Goal: Navigation & Orientation: Find specific page/section

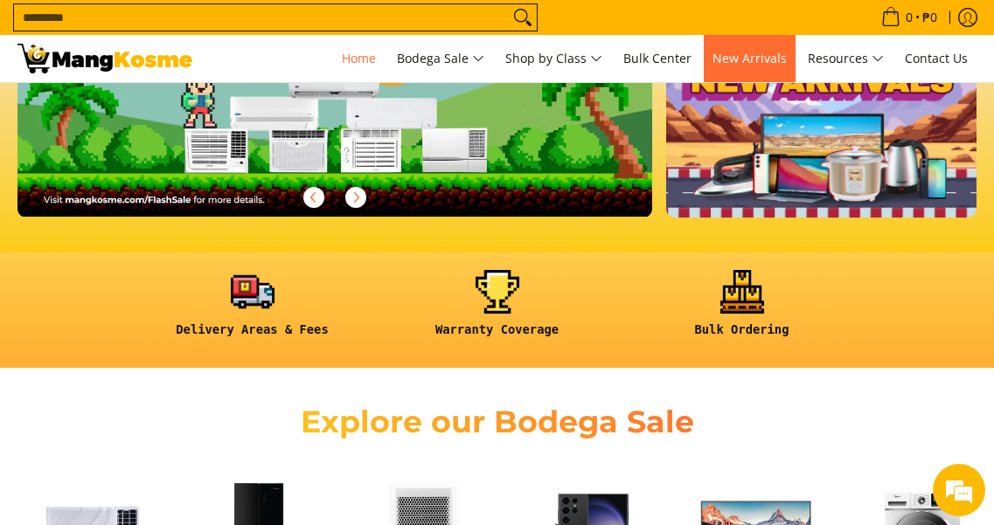
click at [758, 53] on span "New Arrivals" at bounding box center [749, 58] width 74 height 17
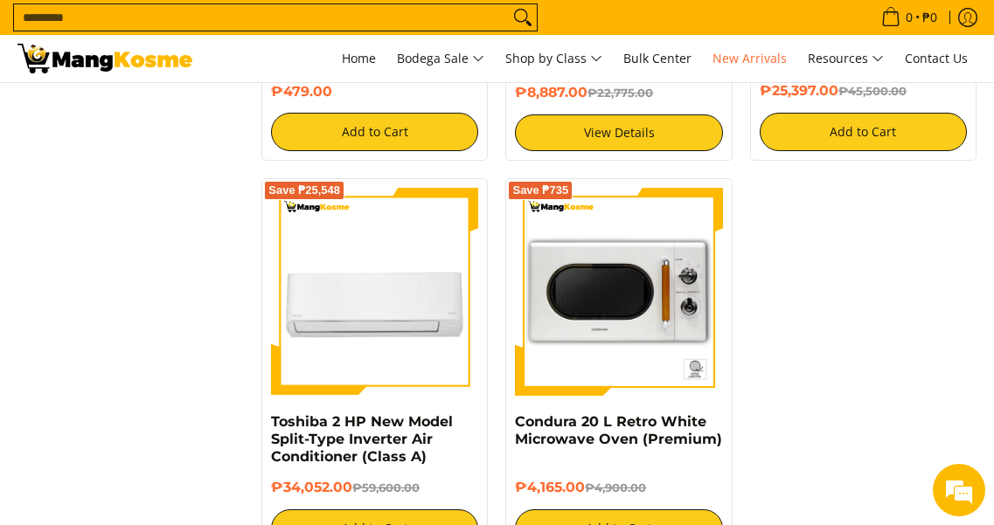
scroll to position [2622, 0]
